Goal: Information Seeking & Learning: Learn about a topic

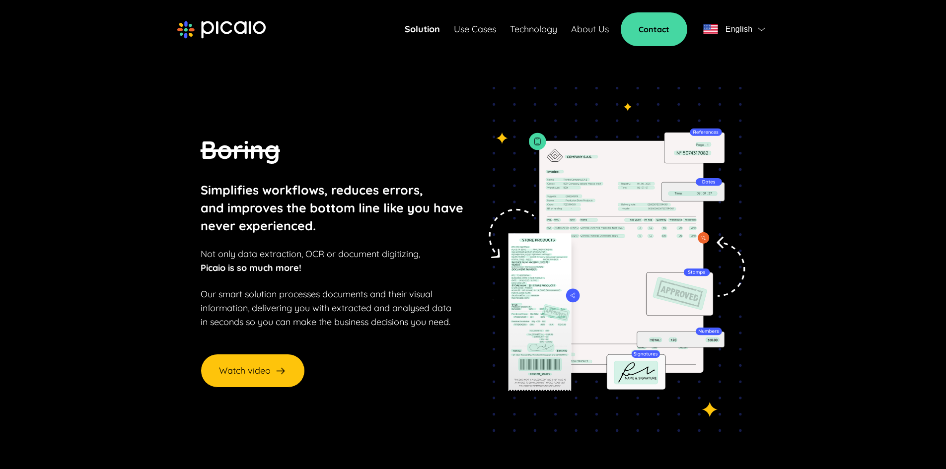
click at [412, 28] on link "Solution" at bounding box center [422, 29] width 35 height 14
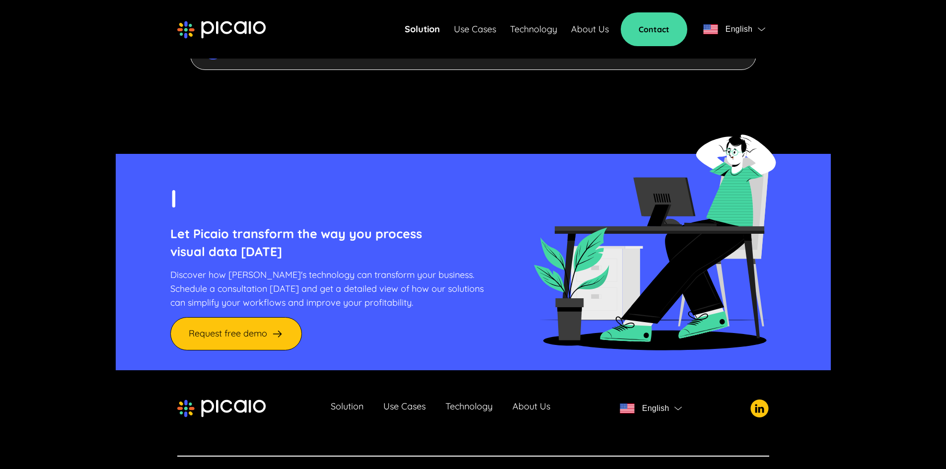
scroll to position [2672, 0]
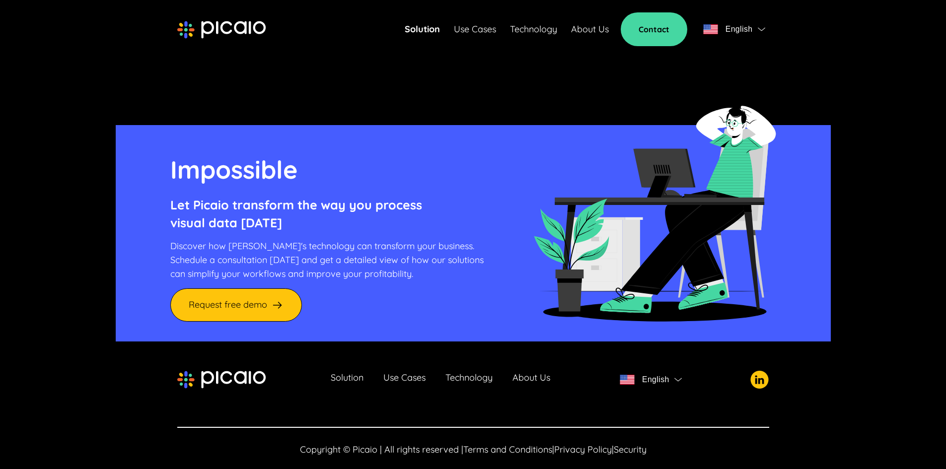
click at [470, 373] on link "Technology" at bounding box center [469, 380] width 47 height 14
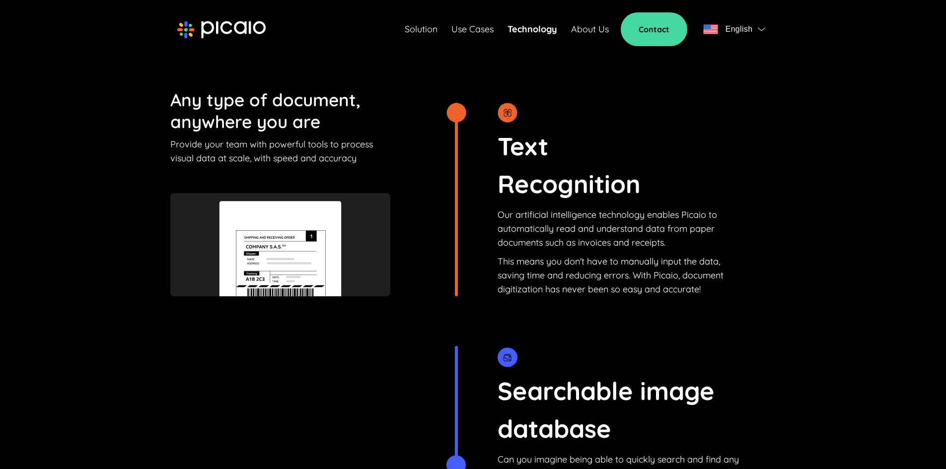
scroll to position [1242, 0]
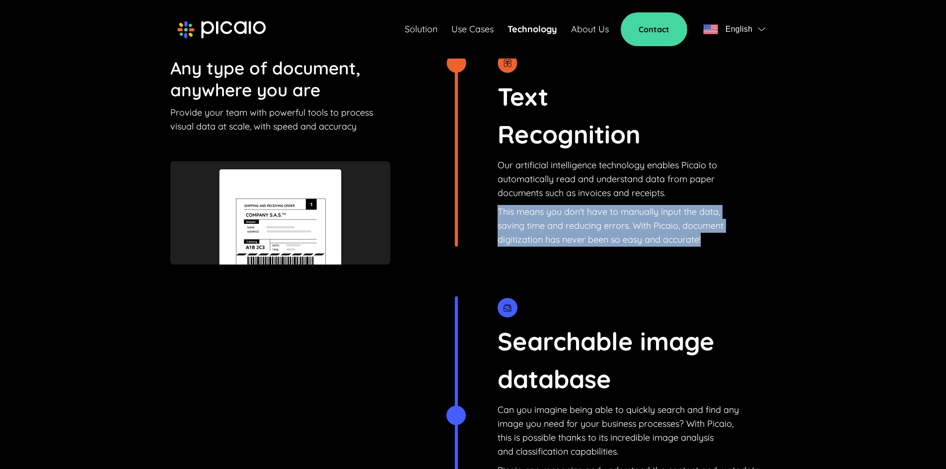
drag, startPoint x: 498, startPoint y: 200, endPoint x: 703, endPoint y: 227, distance: 207.4
click at [703, 227] on p "This means you don't have to manually input the data, saving time and reducing …" at bounding box center [611, 226] width 226 height 42
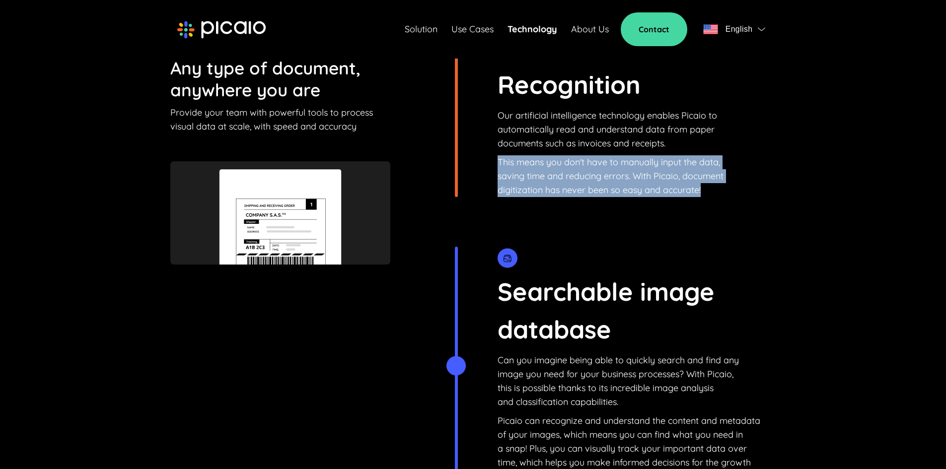
scroll to position [1341, 0]
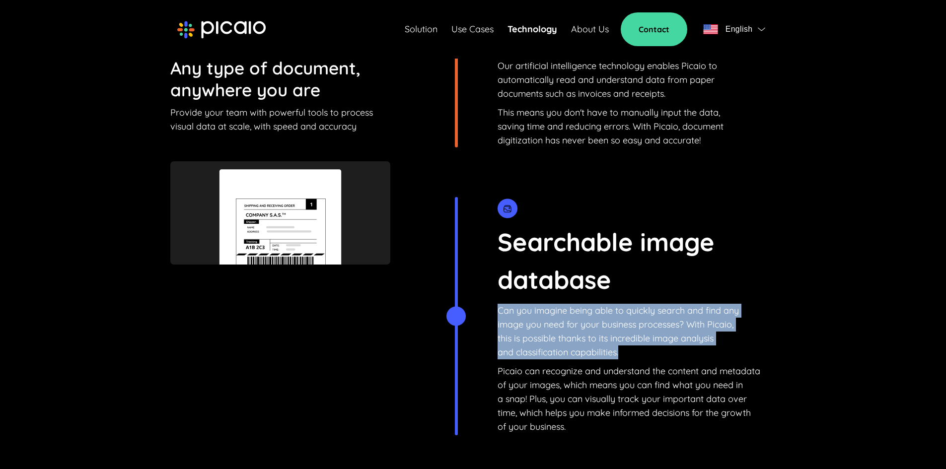
drag, startPoint x: 498, startPoint y: 295, endPoint x: 619, endPoint y: 343, distance: 129.8
click at [619, 343] on p "Can you imagine being able to quickly search and find any image you need for yo…" at bounding box center [629, 332] width 263 height 56
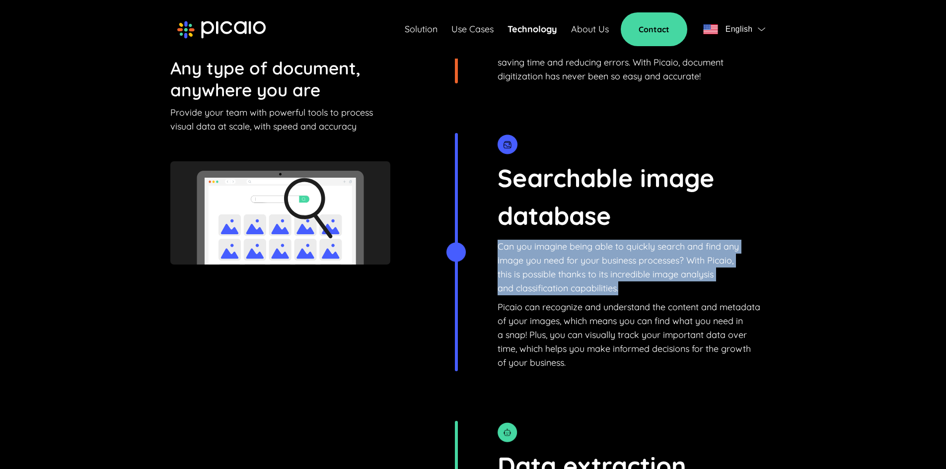
scroll to position [1406, 0]
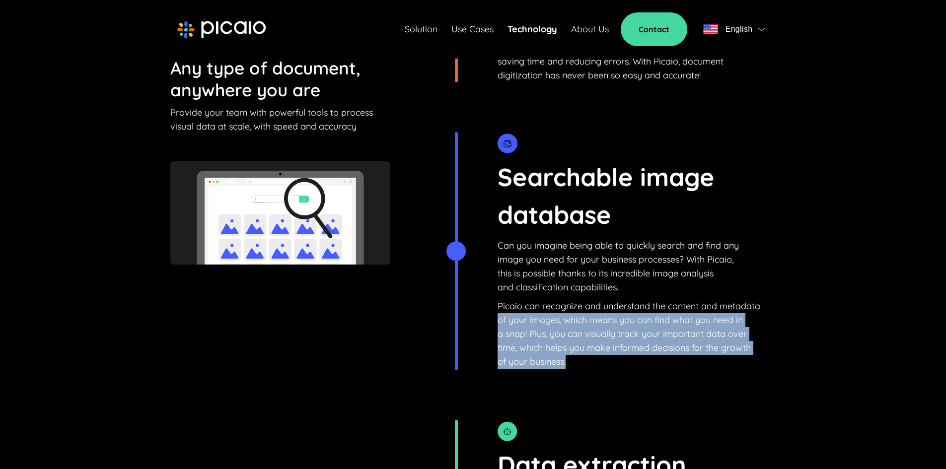
drag, startPoint x: 581, startPoint y: 353, endPoint x: 494, endPoint y: 310, distance: 97.3
click at [494, 310] on div "Searchable image database Can you imagine being able to quickly search and find…" at bounding box center [615, 251] width 321 height 238
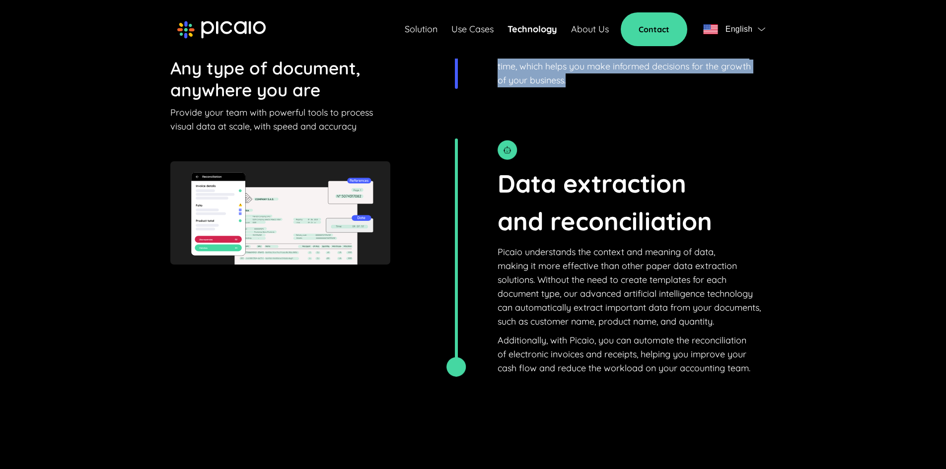
scroll to position [1704, 0]
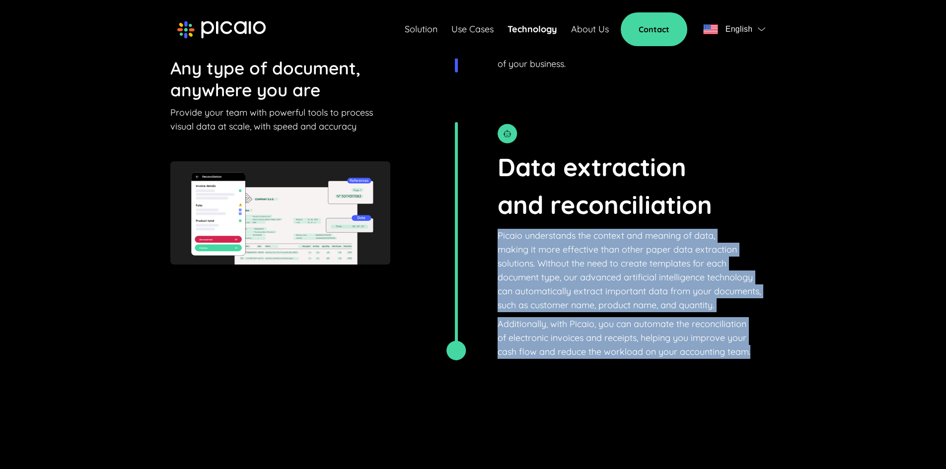
drag, startPoint x: 495, startPoint y: 221, endPoint x: 751, endPoint y: 338, distance: 281.2
click at [751, 338] on div "Data extraction and reconciliation Picaio understands the context and meaning o…" at bounding box center [615, 241] width 321 height 238
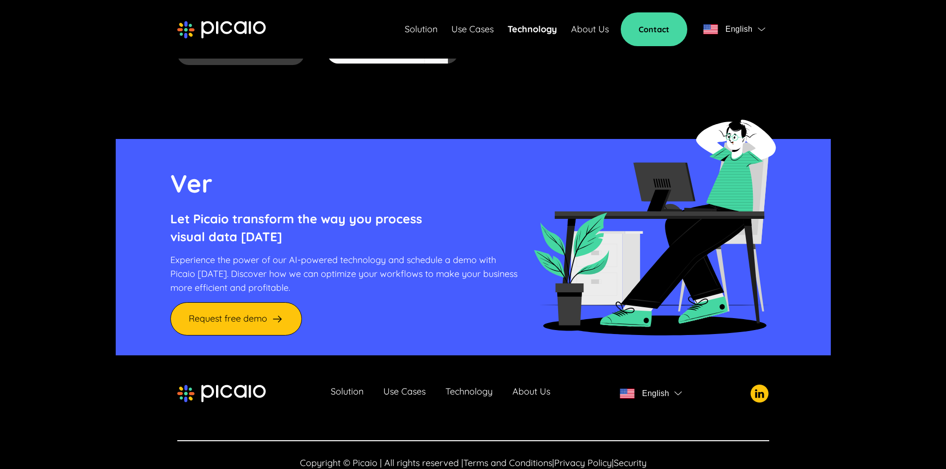
scroll to position [3787, 0]
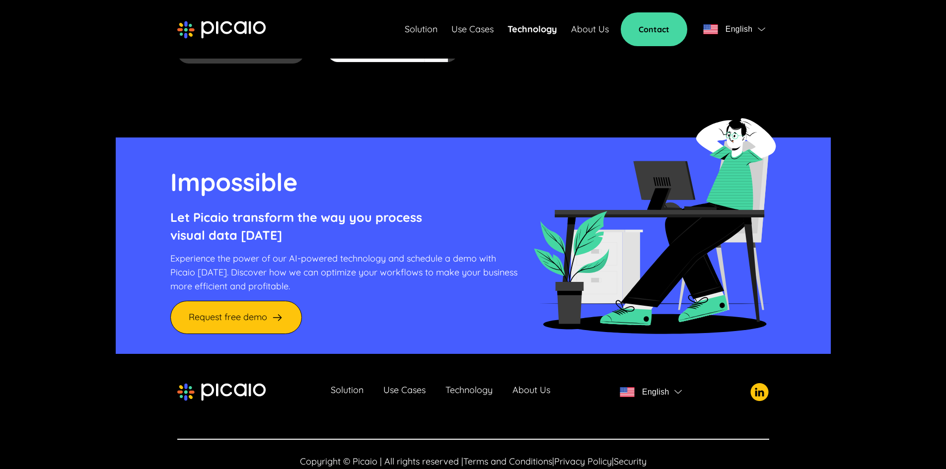
click at [538, 385] on link "About Us" at bounding box center [532, 392] width 38 height 14
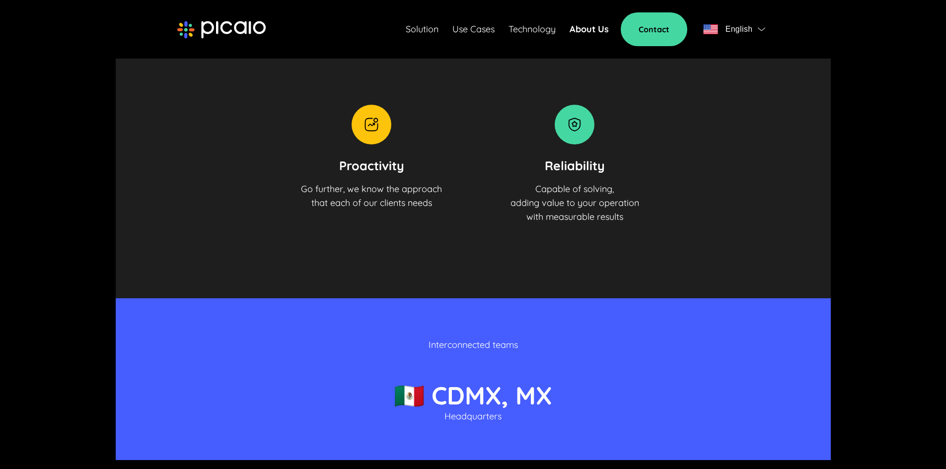
scroll to position [1180, 0]
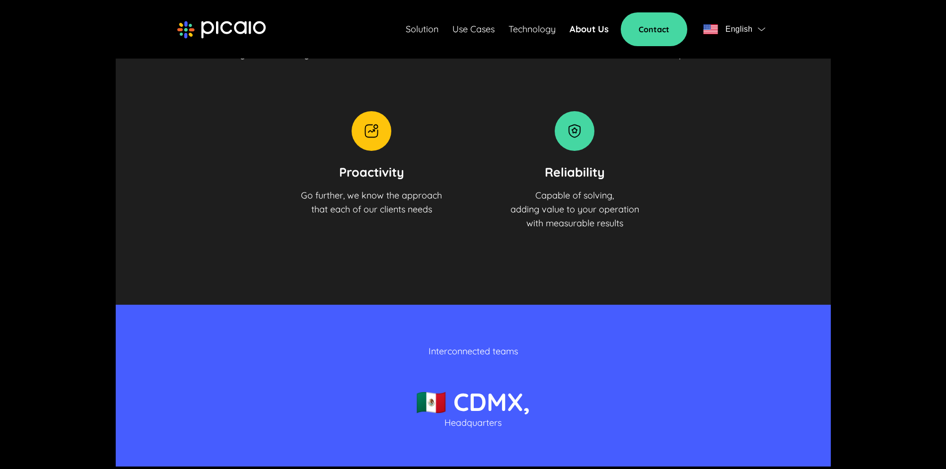
click at [415, 32] on link "Solution" at bounding box center [422, 29] width 33 height 14
